Goal: Task Accomplishment & Management: Use online tool/utility

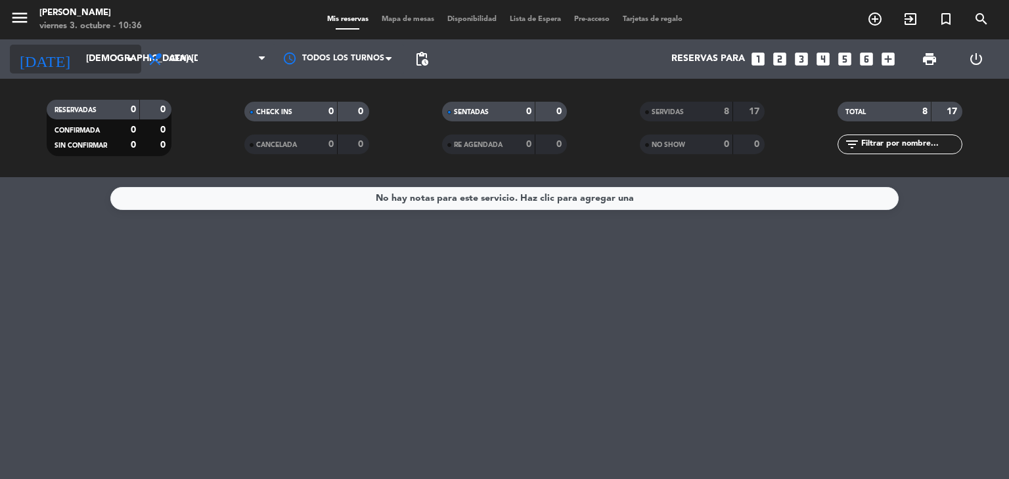
click at [109, 59] on input "[DEMOGRAPHIC_DATA] [DATE]" at bounding box center [141, 59] width 125 height 24
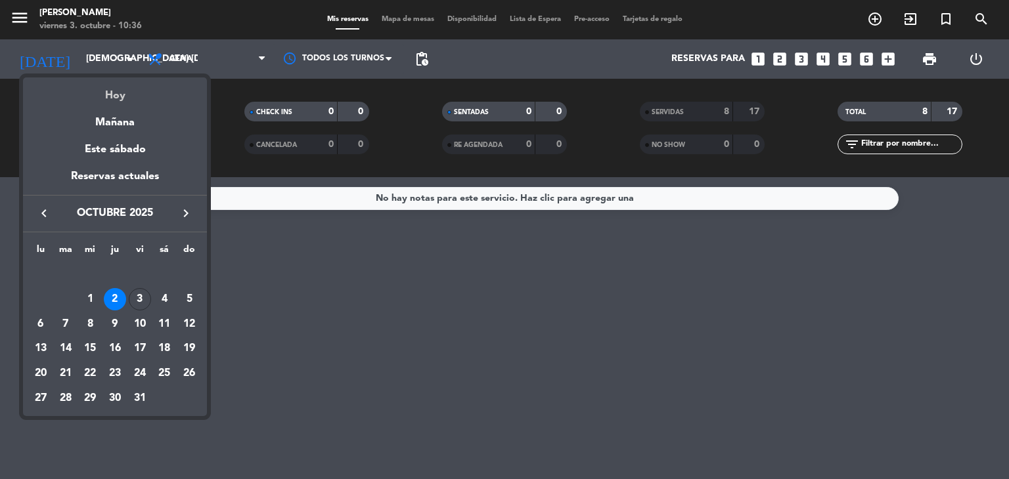
click at [129, 97] on div "Hoy" at bounding box center [115, 90] width 184 height 27
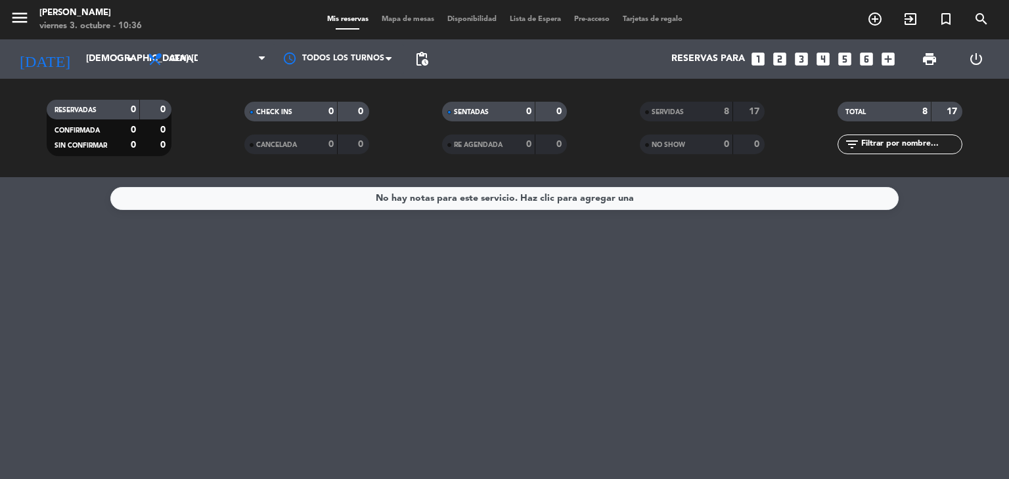
type input "vie. [DATE]"
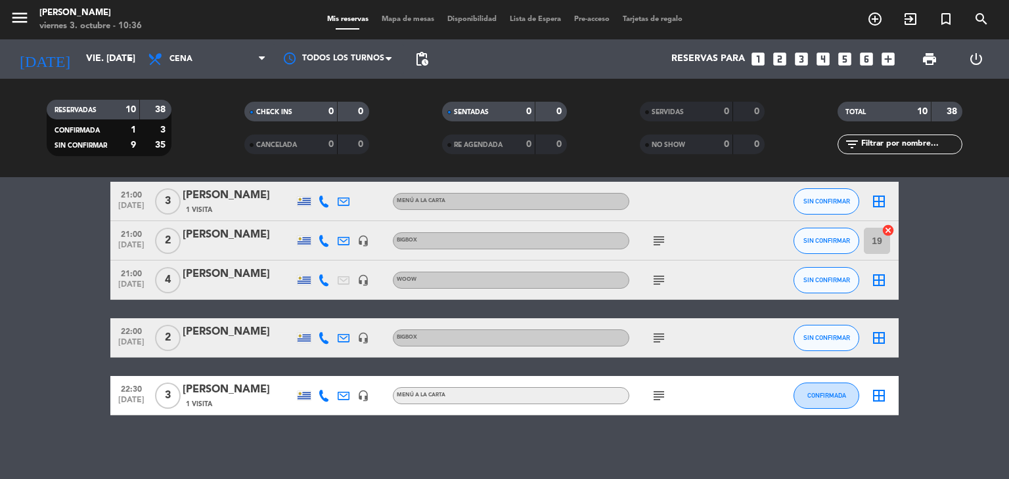
scroll to position [273, 0]
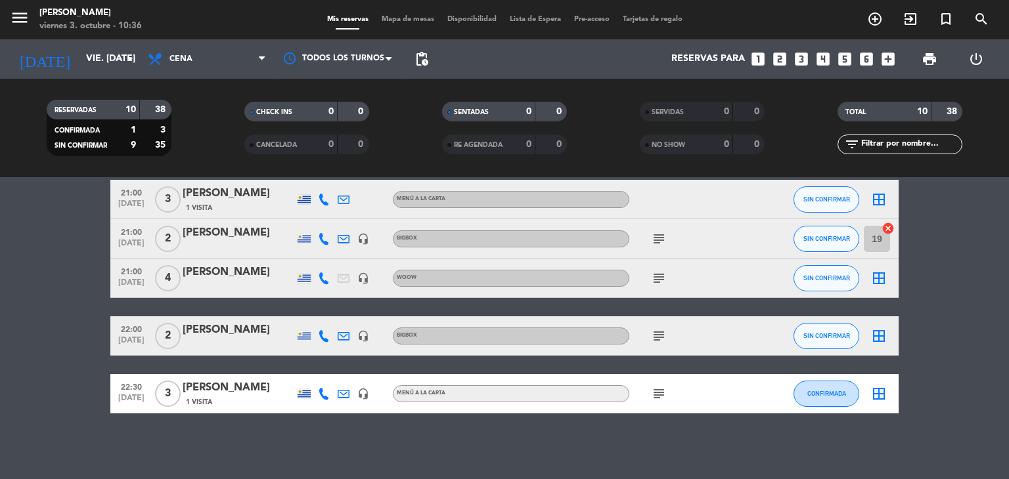
click at [661, 274] on icon "subject" at bounding box center [659, 279] width 16 height 16
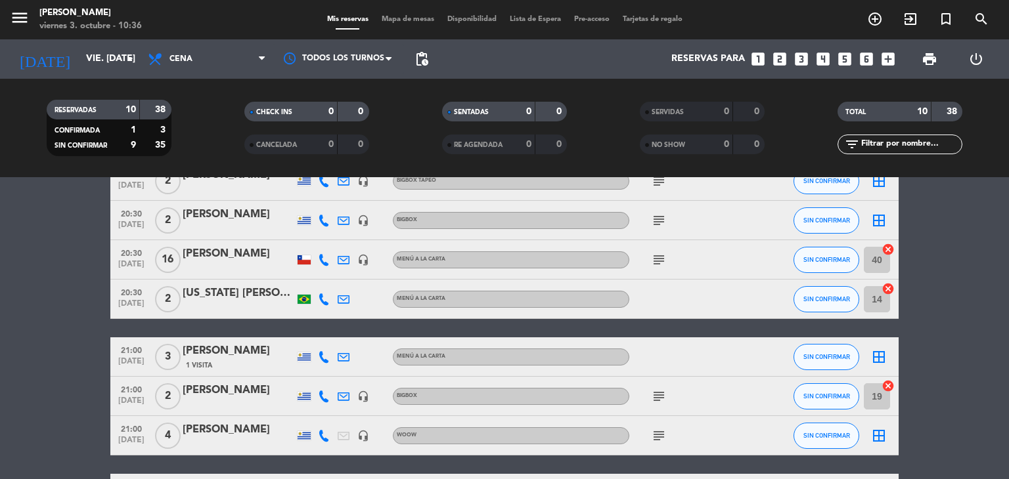
scroll to position [131, 0]
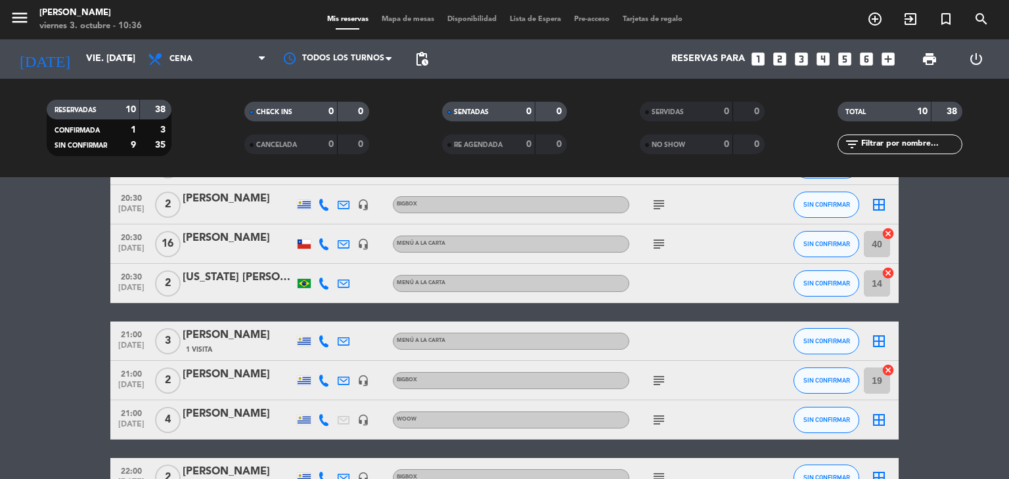
click at [881, 345] on icon "border_all" at bounding box center [879, 342] width 16 height 16
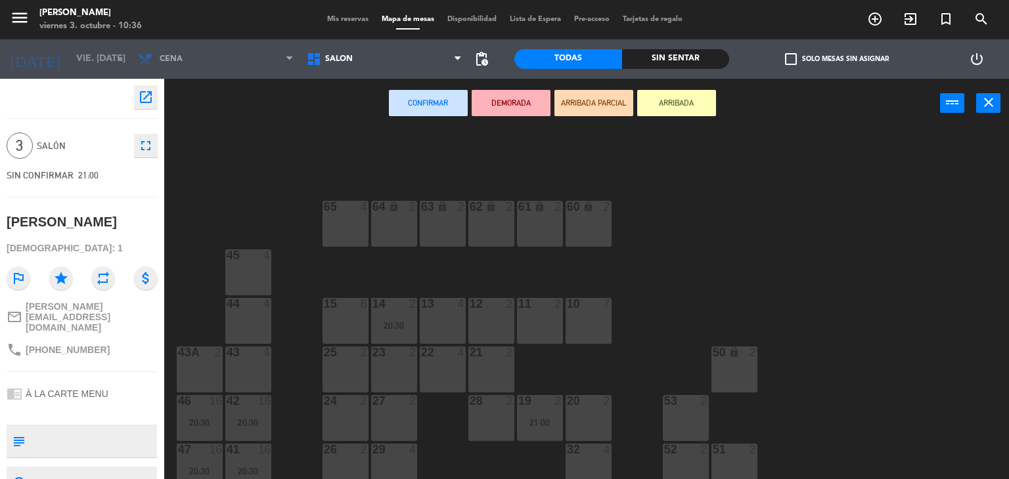
click at [488, 312] on div "12 2" at bounding box center [491, 321] width 46 height 46
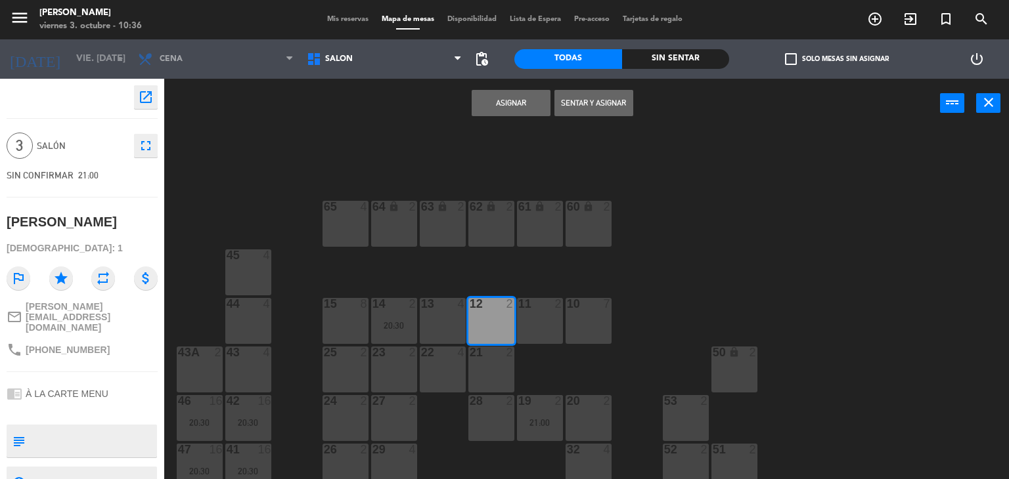
click at [502, 103] on button "Asignar" at bounding box center [510, 103] width 79 height 26
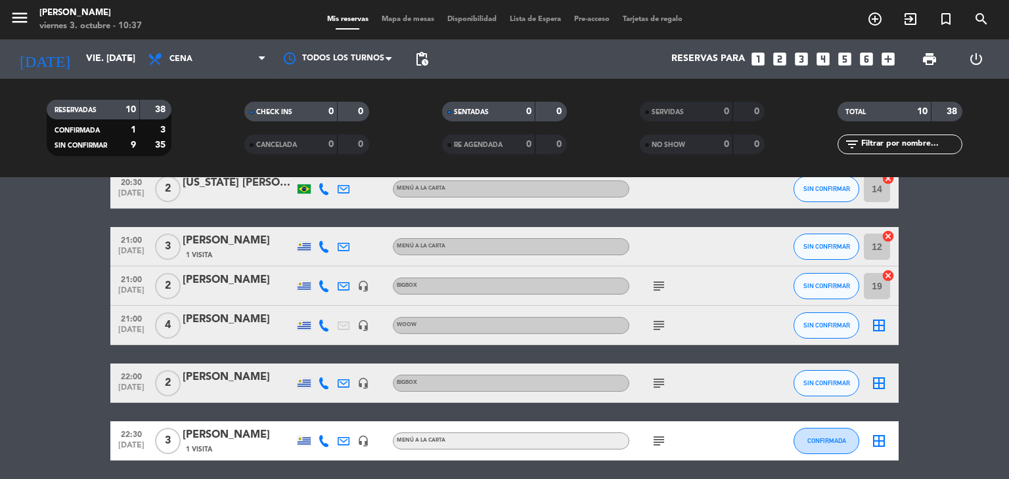
scroll to position [197, 0]
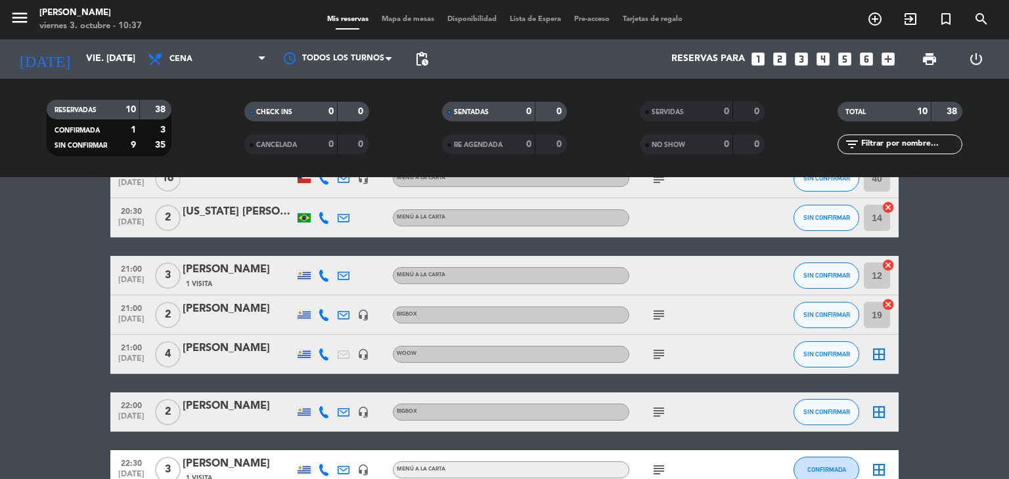
click at [881, 353] on icon "border_all" at bounding box center [879, 355] width 16 height 16
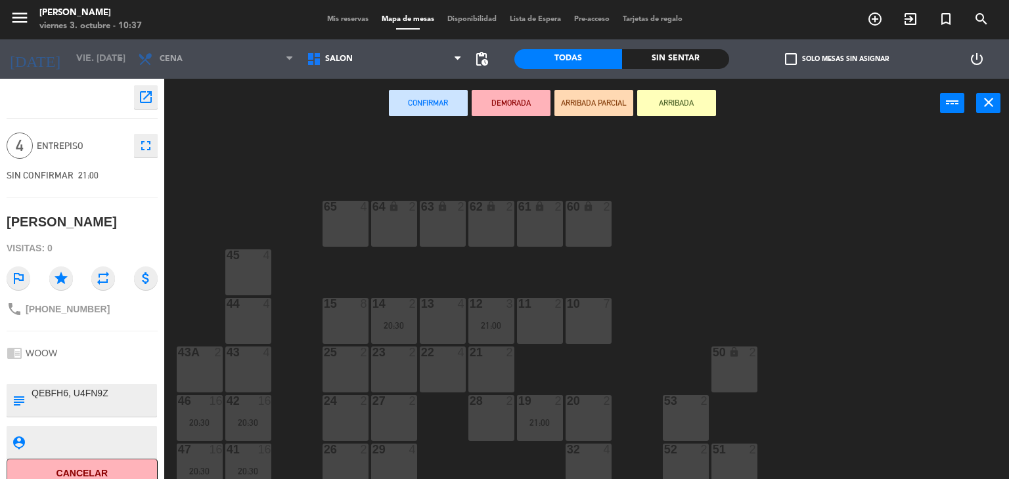
scroll to position [58, 0]
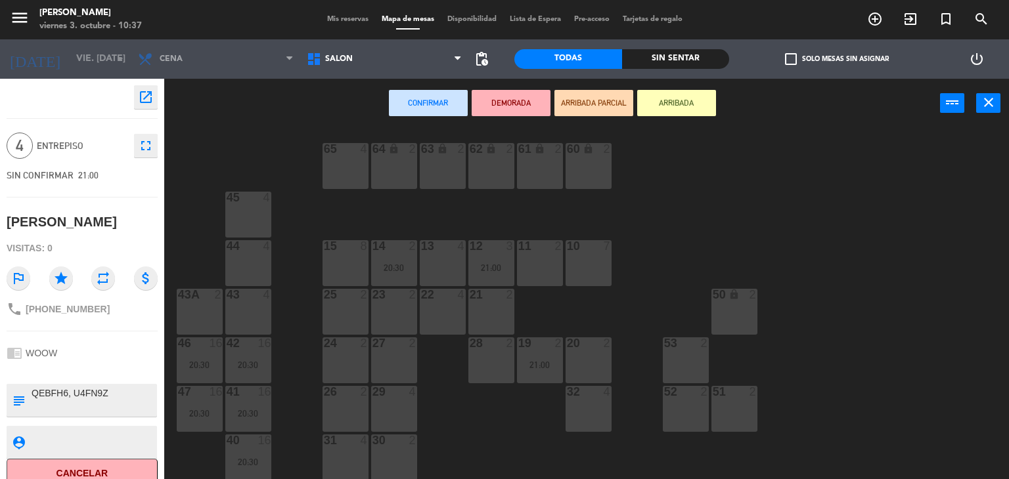
click at [373, 393] on div "29" at bounding box center [372, 392] width 1 height 12
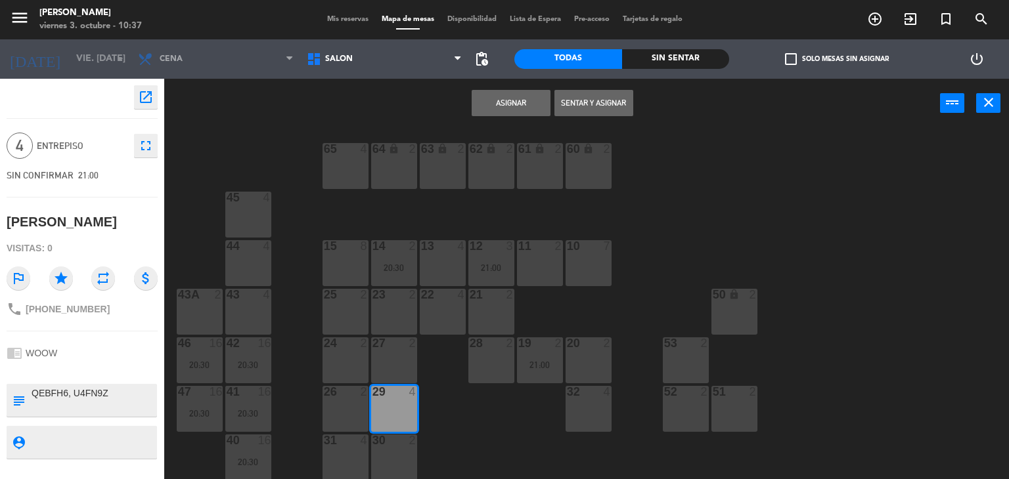
click at [499, 108] on button "Asignar" at bounding box center [510, 103] width 79 height 26
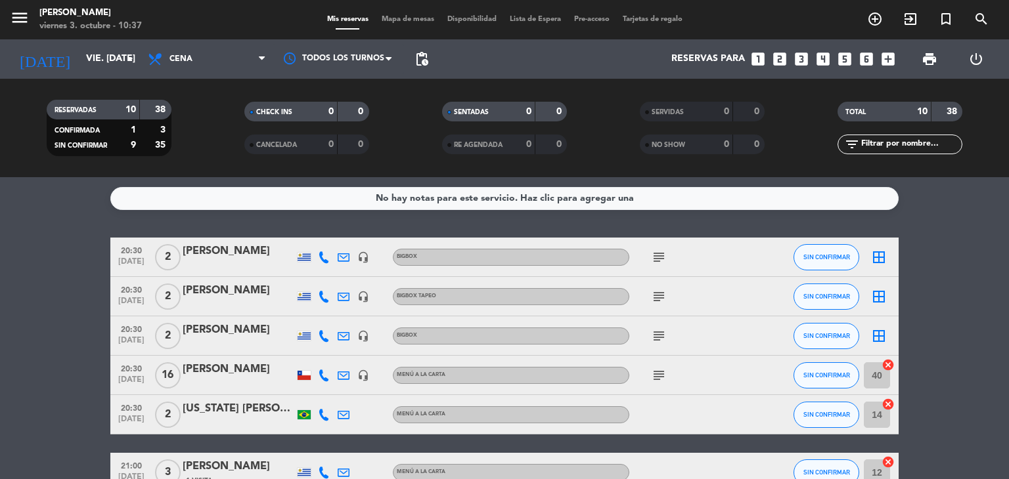
click at [874, 257] on icon "border_all" at bounding box center [879, 258] width 16 height 16
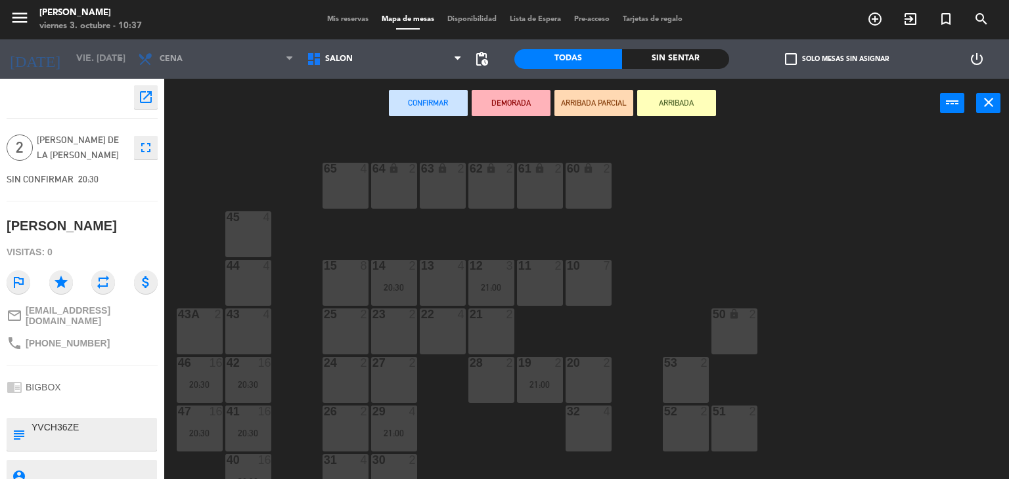
scroll to position [58, 0]
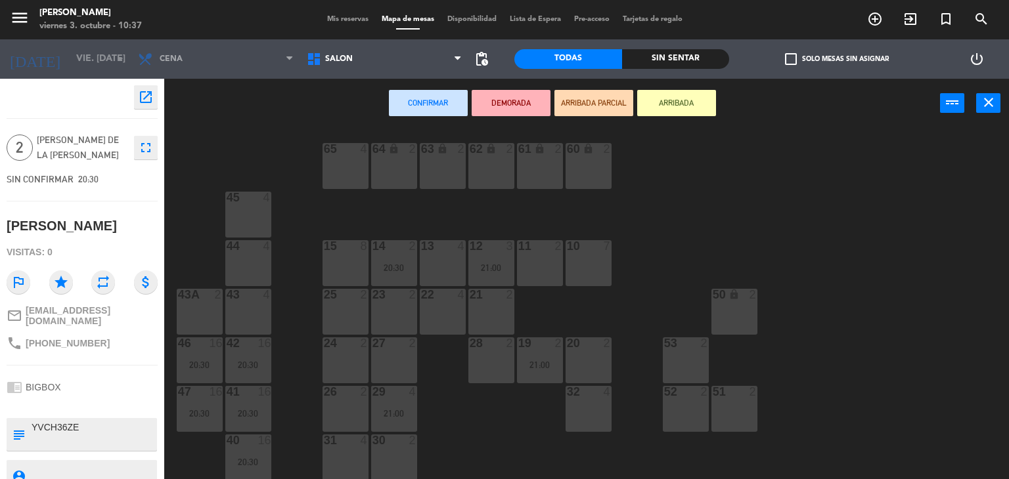
click at [337, 398] on div "26 2" at bounding box center [345, 392] width 46 height 13
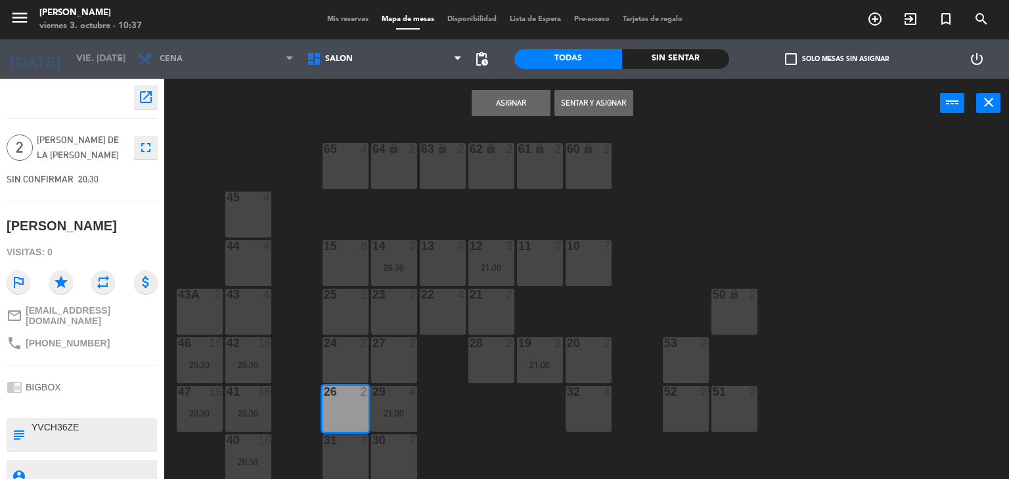
click at [510, 104] on button "Asignar" at bounding box center [510, 103] width 79 height 26
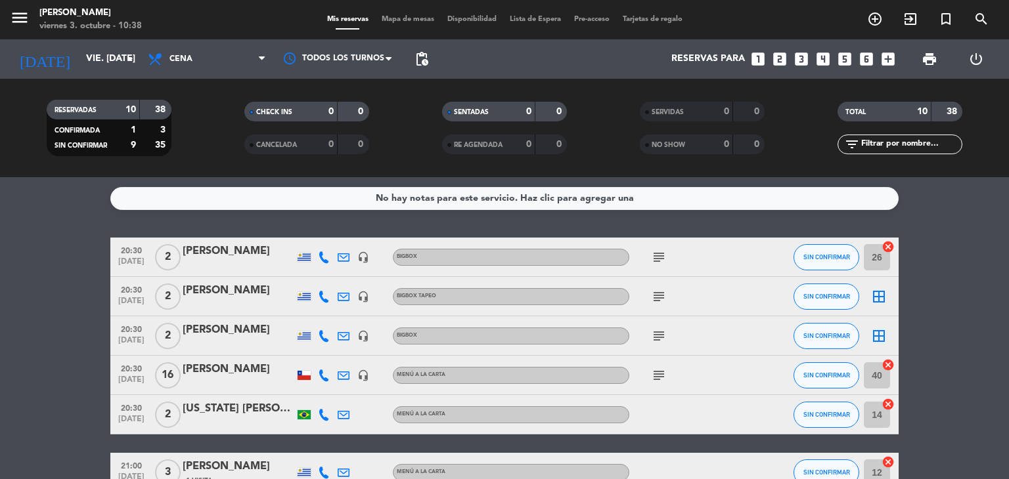
click at [875, 293] on icon "border_all" at bounding box center [879, 297] width 16 height 16
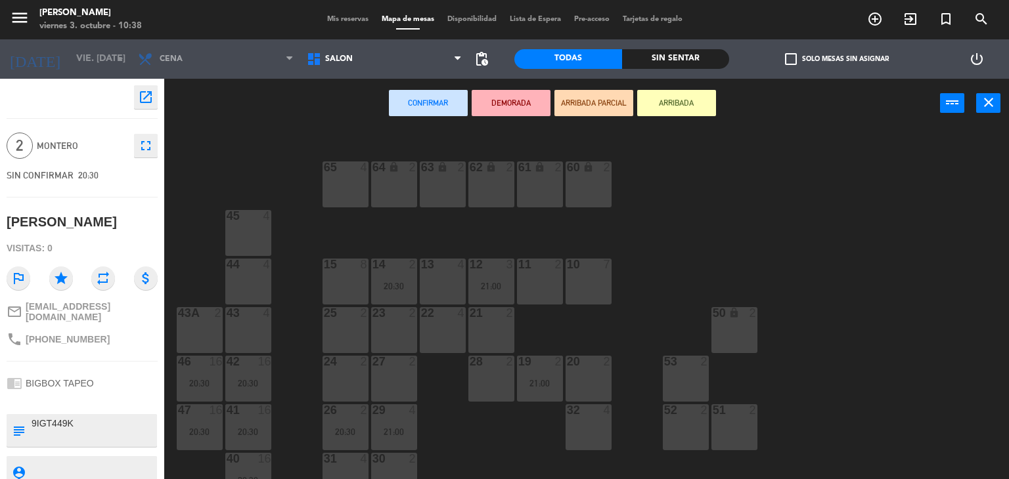
scroll to position [58, 0]
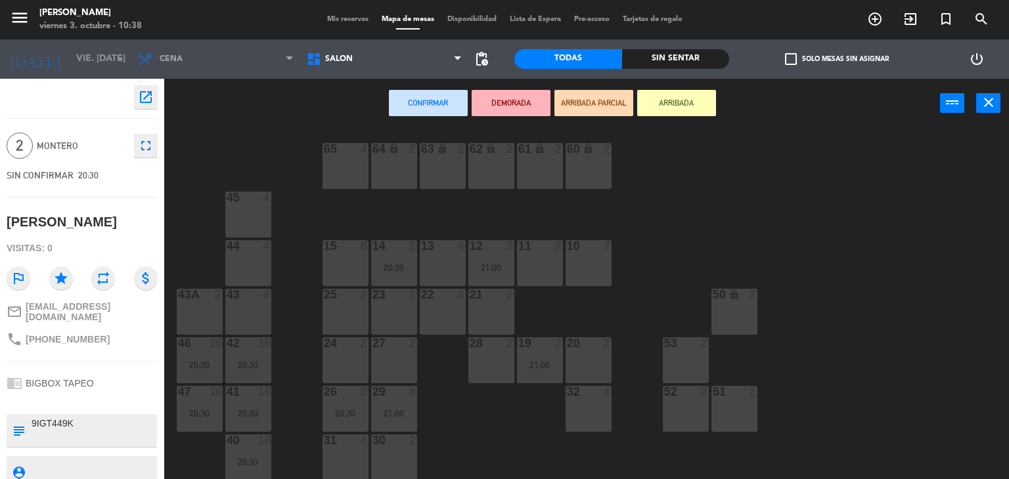
click at [324, 443] on div "31" at bounding box center [324, 441] width 1 height 12
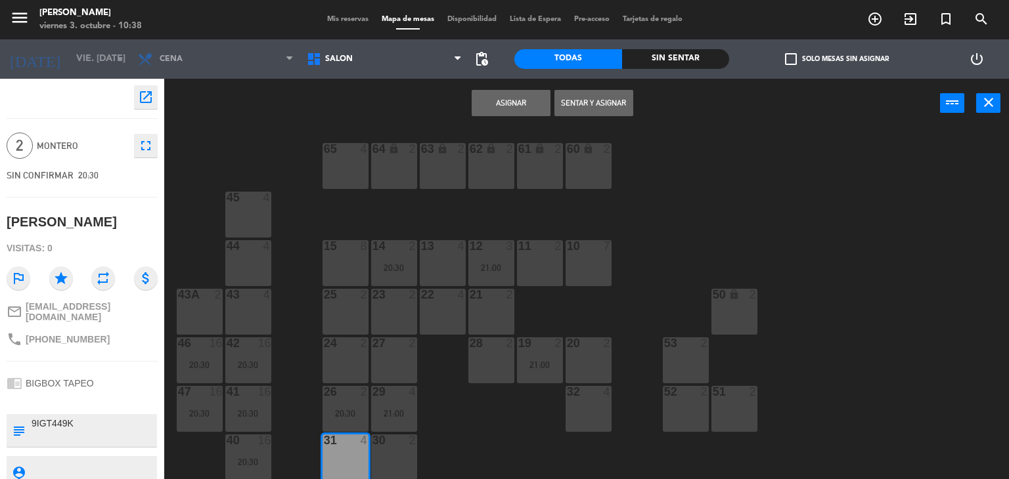
click at [511, 108] on button "Asignar" at bounding box center [510, 103] width 79 height 26
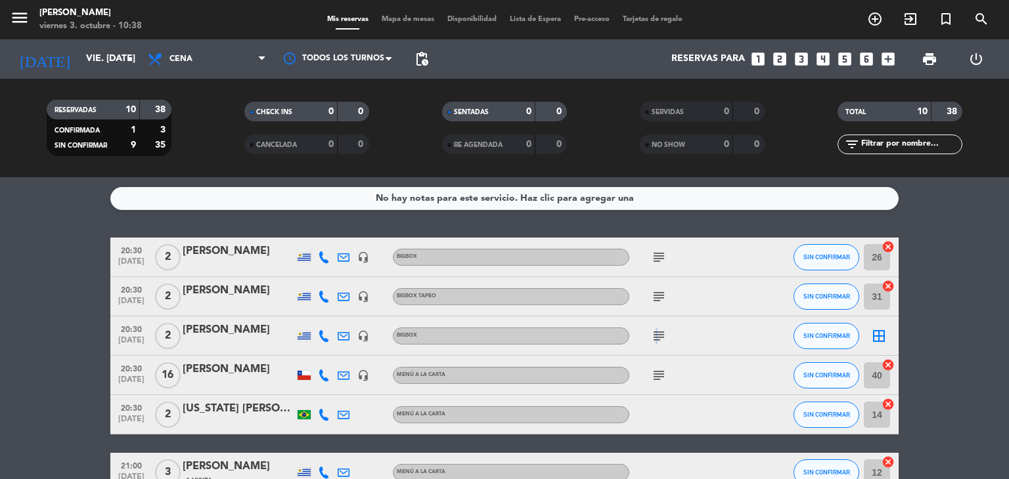
click at [655, 332] on icon "subject" at bounding box center [659, 336] width 16 height 16
click at [655, 330] on icon "subject" at bounding box center [659, 336] width 16 height 16
click at [882, 332] on icon "border_all" at bounding box center [879, 336] width 16 height 16
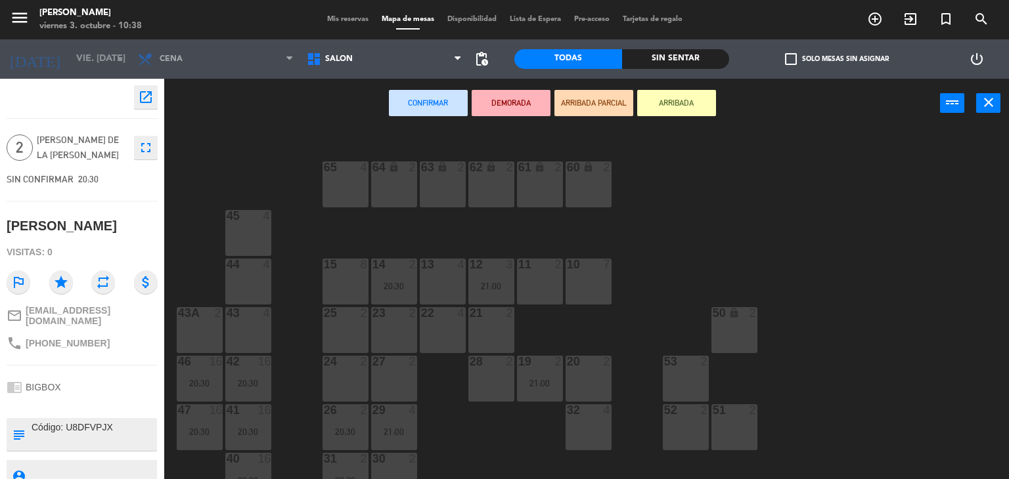
scroll to position [58, 0]
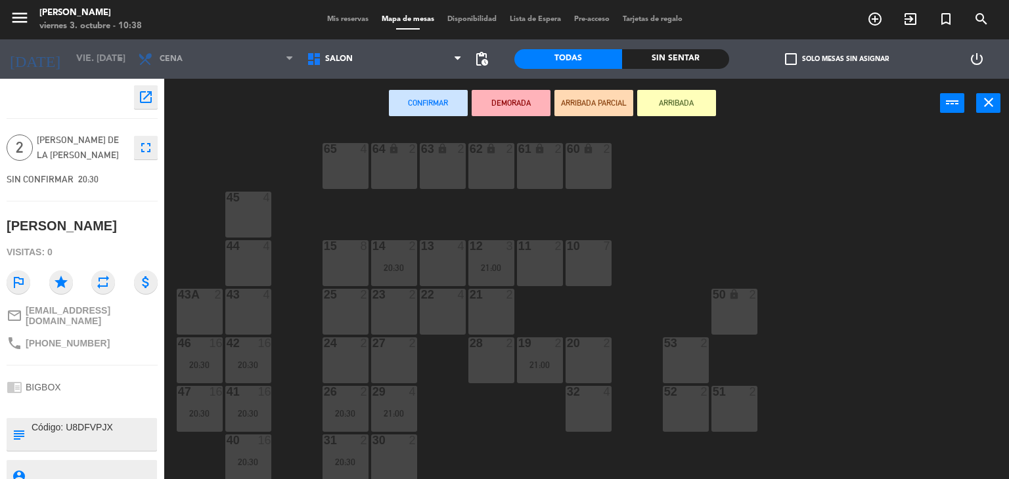
click at [491, 309] on div "21 2" at bounding box center [491, 312] width 46 height 46
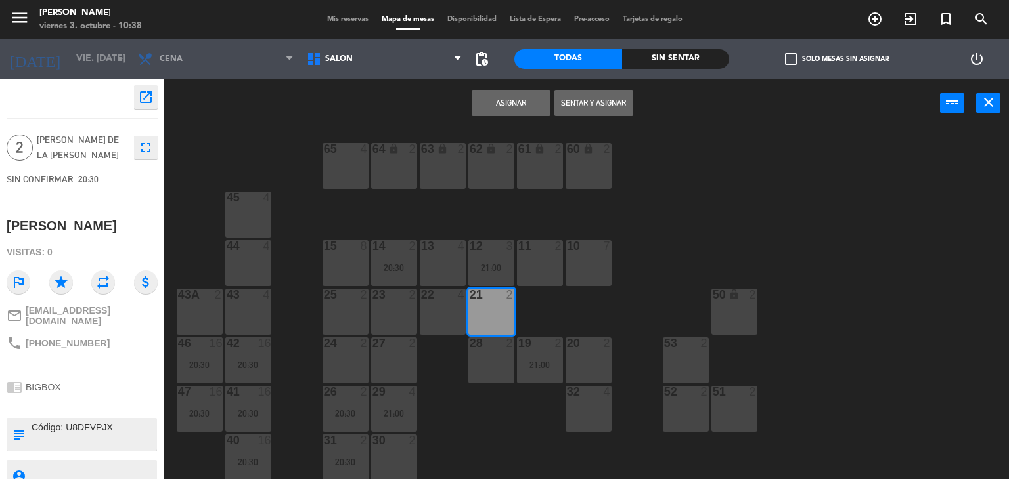
click at [498, 98] on button "Asignar" at bounding box center [510, 103] width 79 height 26
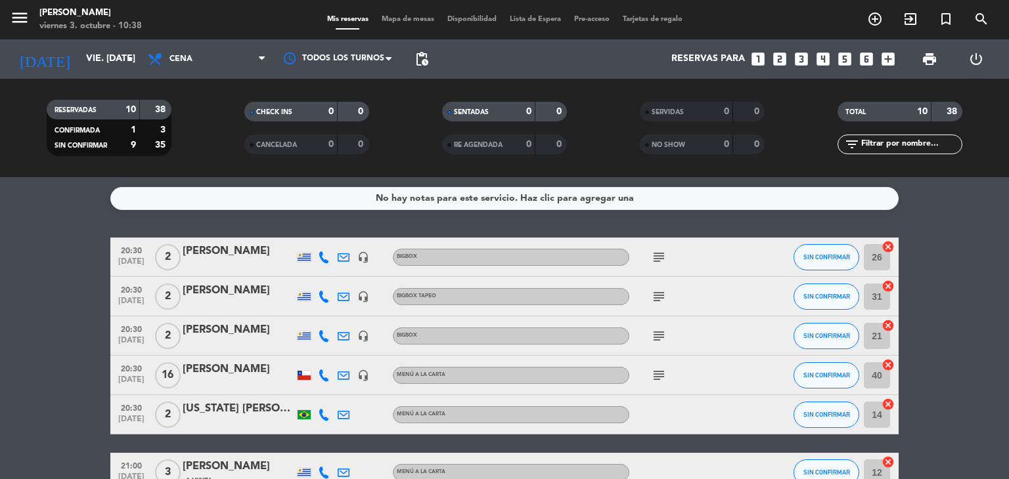
click at [659, 371] on icon "subject" at bounding box center [659, 376] width 16 height 16
click at [125, 374] on span "20:30" at bounding box center [131, 367] width 33 height 15
